Goal: Task Accomplishment & Management: Complete application form

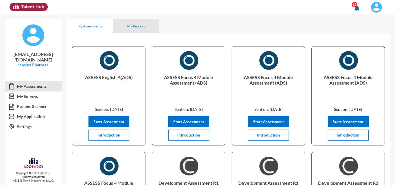
click at [140, 27] on div "My Reports" at bounding box center [136, 26] width 18 height 4
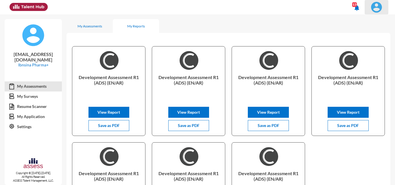
click at [372, 9] on img at bounding box center [377, 7] width 12 height 12
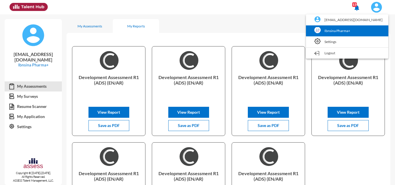
click at [354, 30] on link "Ibnsina Pharma+" at bounding box center [347, 30] width 77 height 11
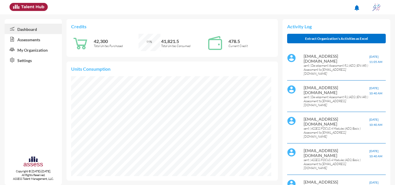
scroll to position [45, 95]
click at [27, 43] on link "Assessments" at bounding box center [33, 39] width 57 height 10
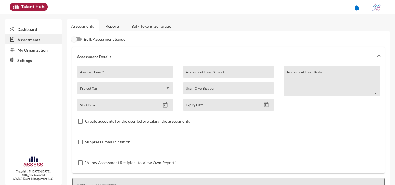
click at [149, 73] on input "Assessee Email *" at bounding box center [125, 74] width 90 height 5
click at [144, 72] on input "Assessee Email *" at bounding box center [125, 74] width 90 height 5
paste input "[EMAIL_ADDRESS][DOMAIN_NAME]"
type input "[EMAIL_ADDRESS][DOMAIN_NAME]"
click at [218, 74] on input "Assessment Email Subject" at bounding box center [229, 74] width 86 height 5
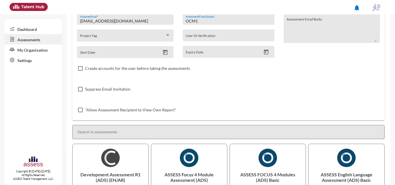
scroll to position [87, 0]
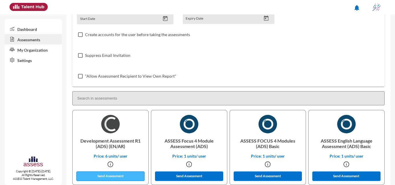
click at [116, 175] on button "Send Assessment" at bounding box center [110, 177] width 68 height 10
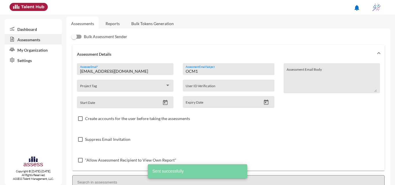
scroll to position [0, 0]
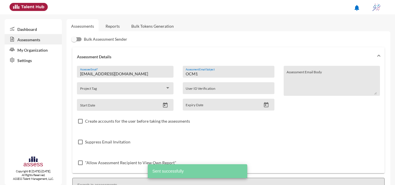
click at [203, 74] on input "OCM1" at bounding box center [229, 74] width 86 height 5
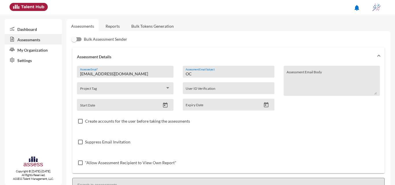
type input "O"
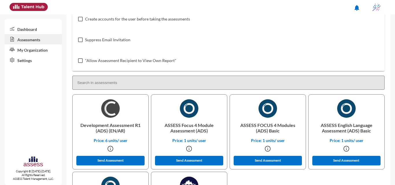
scroll to position [116, 0]
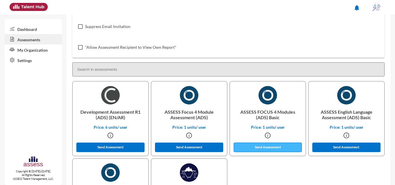
type input "IQ1"
click at [273, 148] on button "Send Assessment" at bounding box center [268, 148] width 68 height 10
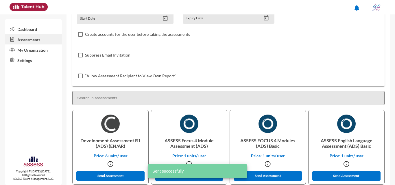
scroll to position [0, 0]
